Goal: Information Seeking & Learning: Understand process/instructions

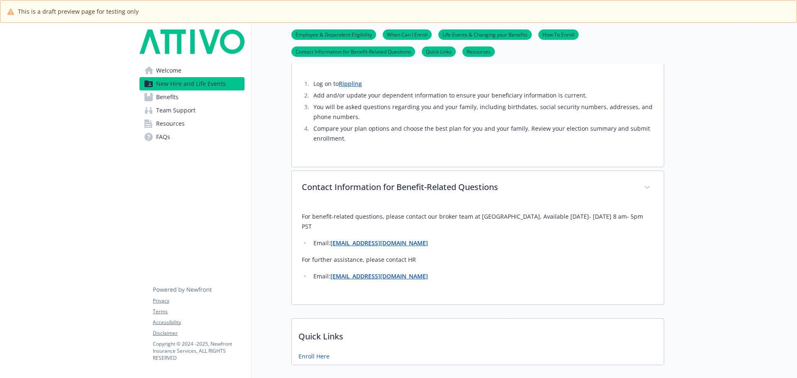
scroll to position [249, 0]
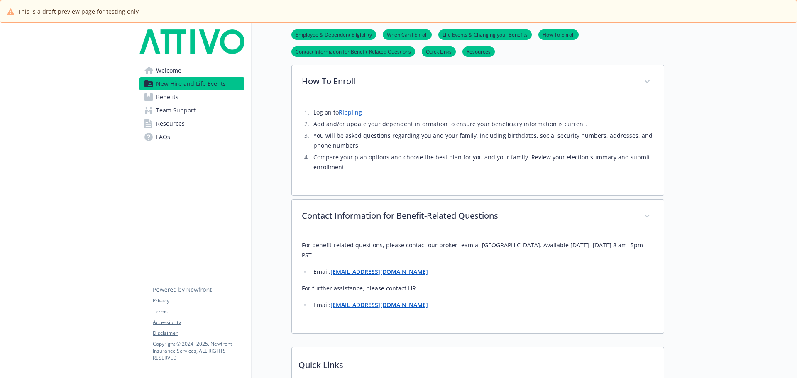
click at [148, 66] on link "Welcome" at bounding box center [191, 70] width 105 height 13
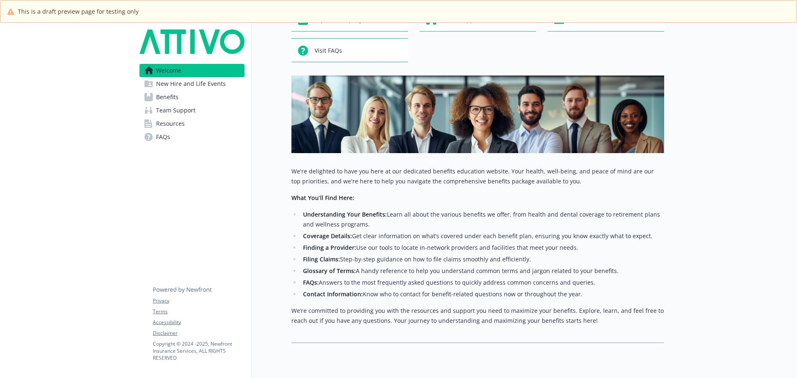
scroll to position [15, 0]
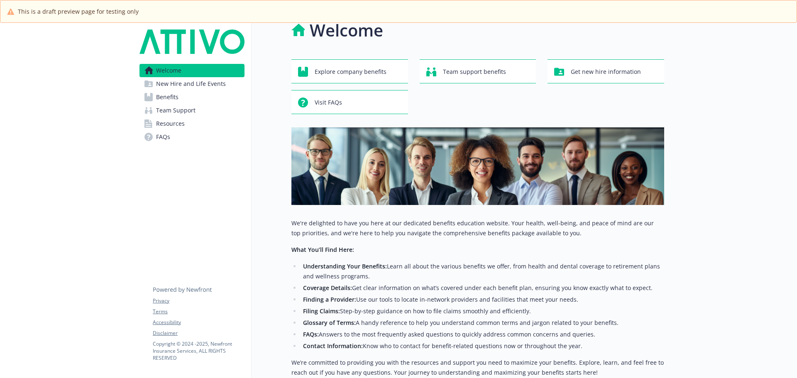
click at [170, 78] on span "New Hire and Life Events" at bounding box center [191, 83] width 70 height 13
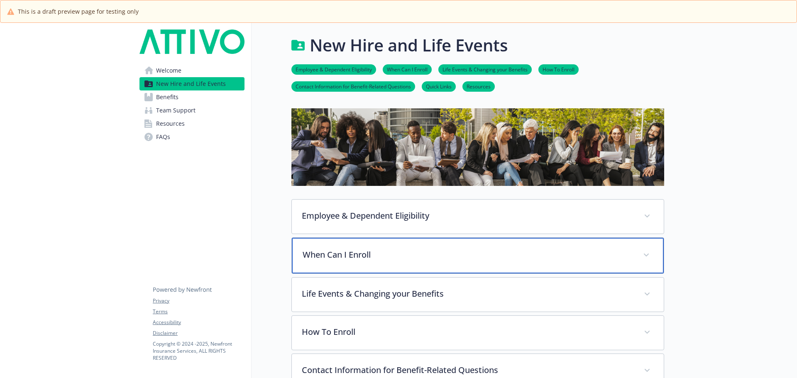
click at [368, 261] on div "When Can I Enroll" at bounding box center [478, 256] width 372 height 36
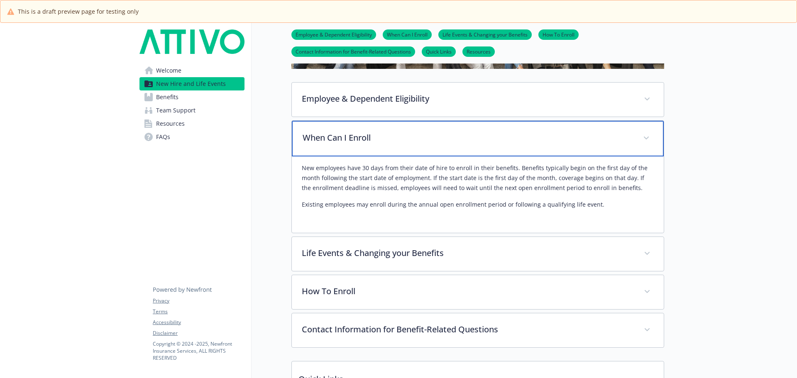
scroll to position [124, 0]
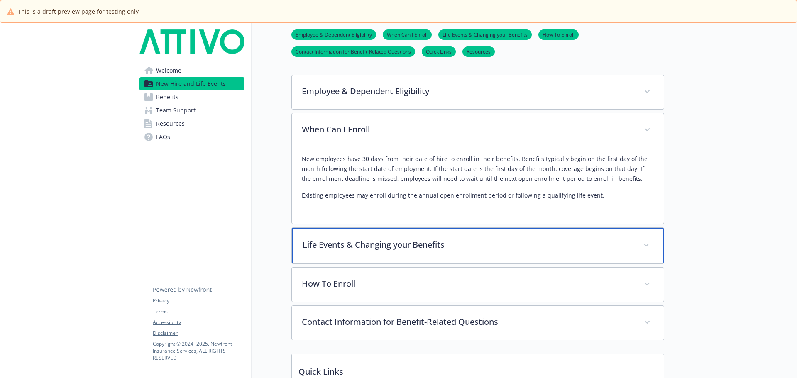
click at [368, 256] on div "Life Events & Changing your Benefits" at bounding box center [478, 246] width 372 height 36
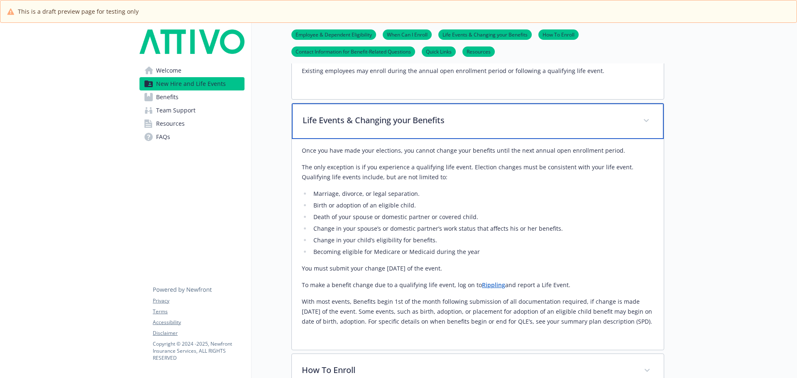
scroll to position [332, 0]
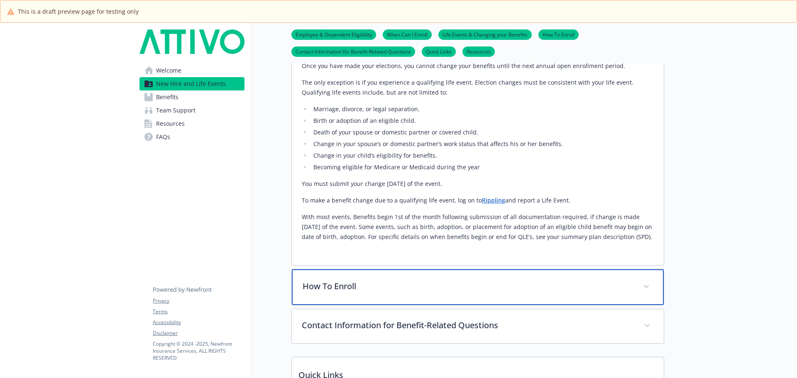
click at [335, 285] on p "How To Enroll" at bounding box center [467, 286] width 330 height 12
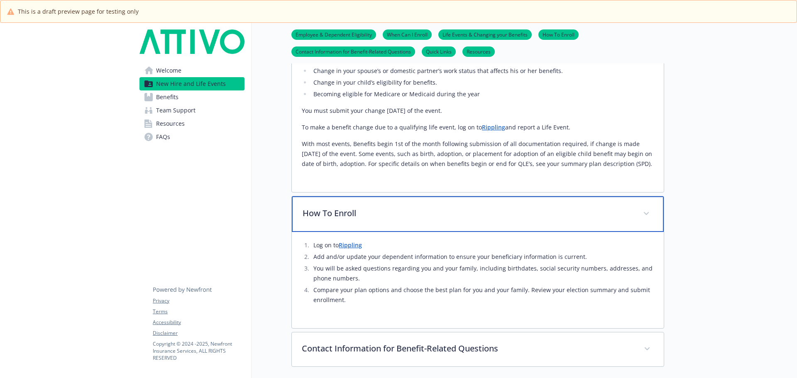
scroll to position [456, 0]
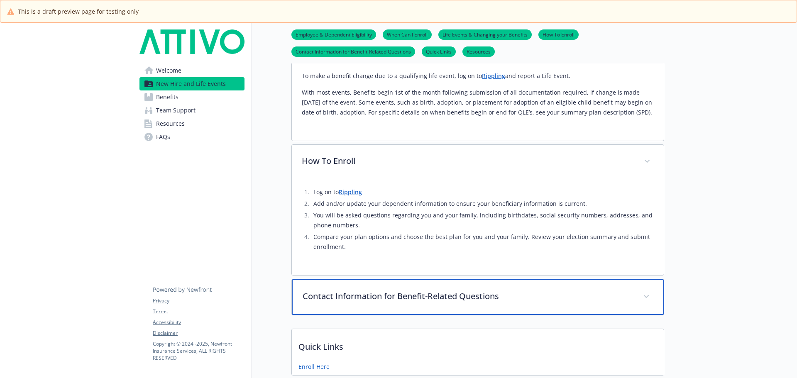
click at [375, 303] on div "Contact Information for Benefit-Related Questions" at bounding box center [478, 297] width 372 height 36
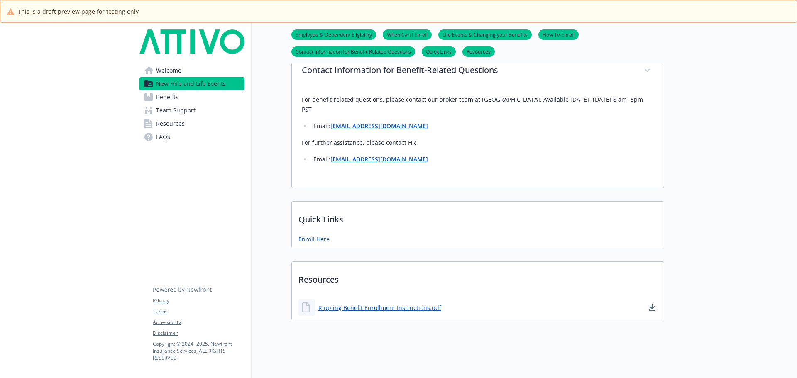
scroll to position [680, 0]
